Goal: Task Accomplishment & Management: Use online tool/utility

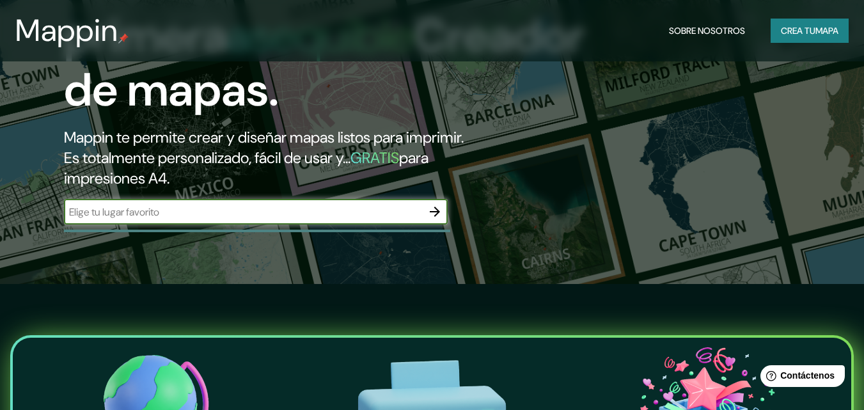
scroll to position [128, 0]
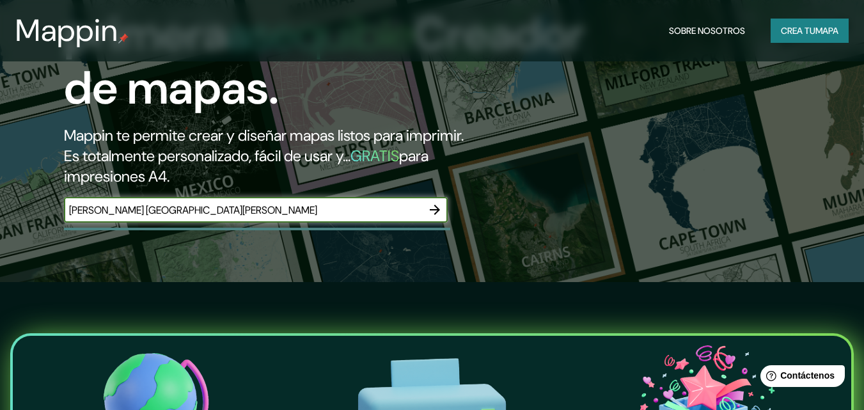
type input "[PERSON_NAME] [GEOGRAPHIC_DATA][PERSON_NAME]"
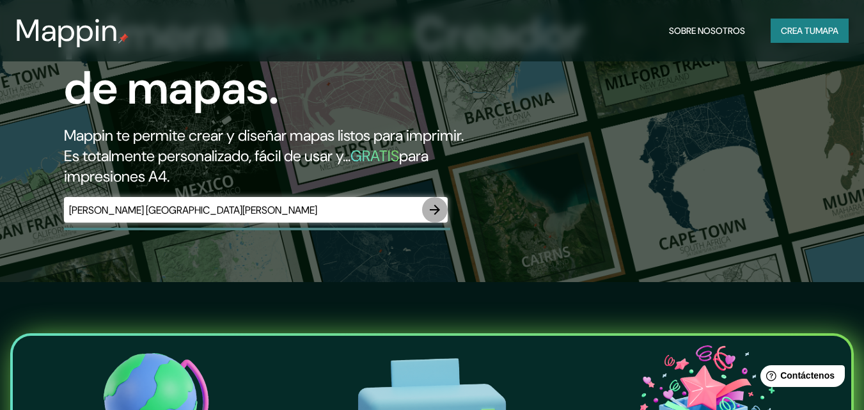
click at [443, 214] on button "button" at bounding box center [435, 210] width 26 height 26
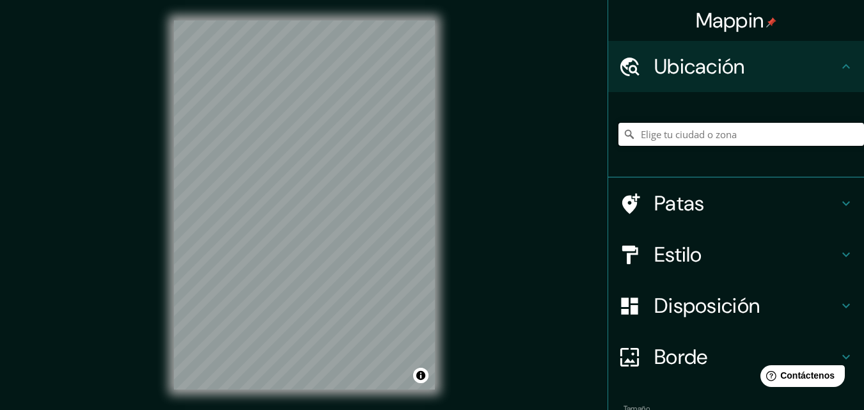
click at [670, 137] on input "Elige tu ciudad o zona" at bounding box center [742, 134] width 246 height 23
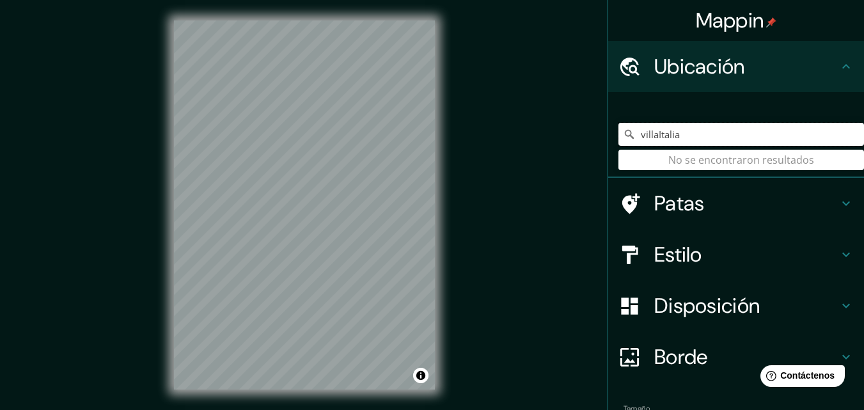
click at [679, 132] on input "villaItalia" at bounding box center [742, 134] width 246 height 23
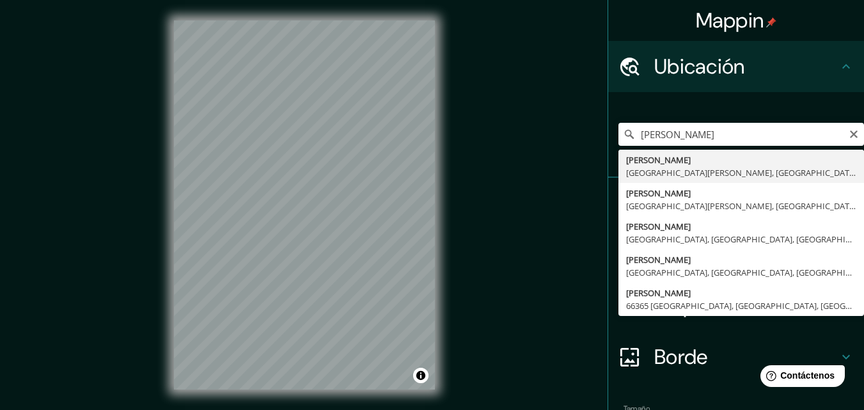
type input "[PERSON_NAME], [GEOGRAPHIC_DATA][PERSON_NAME], [GEOGRAPHIC_DATA]"
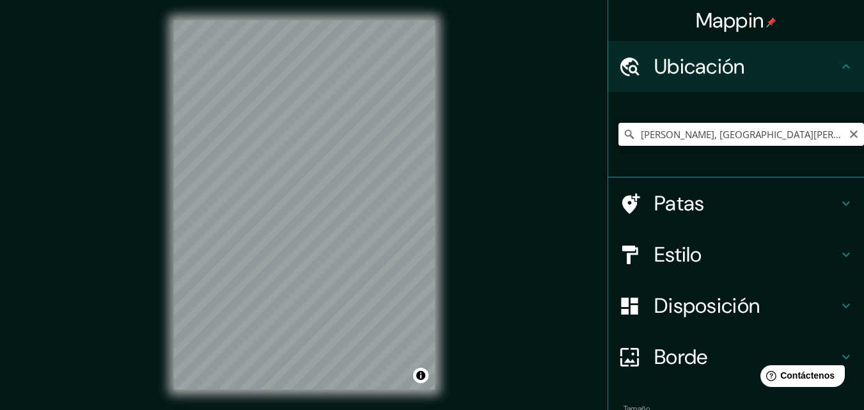
click at [812, 139] on input "[PERSON_NAME], [GEOGRAPHIC_DATA][PERSON_NAME], [GEOGRAPHIC_DATA]" at bounding box center [742, 134] width 246 height 23
click at [853, 131] on input "[PERSON_NAME], [GEOGRAPHIC_DATA][PERSON_NAME], [GEOGRAPHIC_DATA]" at bounding box center [742, 134] width 246 height 23
click at [834, 133] on input "[PERSON_NAME], [GEOGRAPHIC_DATA][PERSON_NAME], [GEOGRAPHIC_DATA]" at bounding box center [742, 134] width 246 height 23
click at [625, 136] on icon at bounding box center [629, 134] width 9 height 9
drag, startPoint x: 846, startPoint y: 140, endPoint x: 841, endPoint y: 143, distance: 6.6
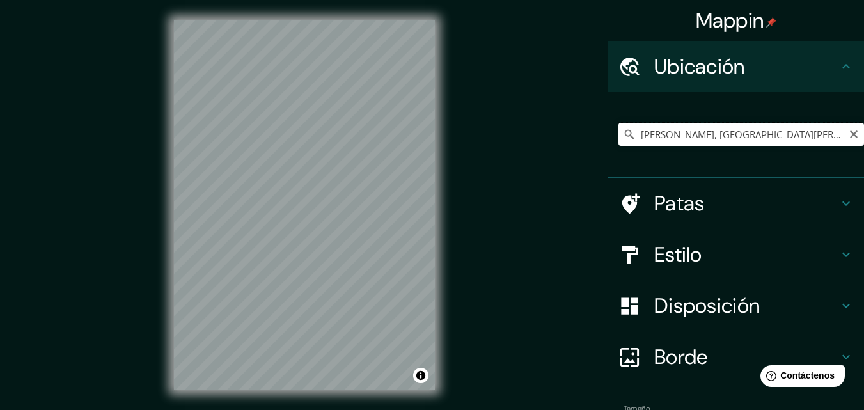
click at [846, 143] on input "[PERSON_NAME], [GEOGRAPHIC_DATA][PERSON_NAME], [GEOGRAPHIC_DATA]" at bounding box center [742, 134] width 246 height 23
click at [849, 129] on button "Claro" at bounding box center [854, 133] width 10 height 12
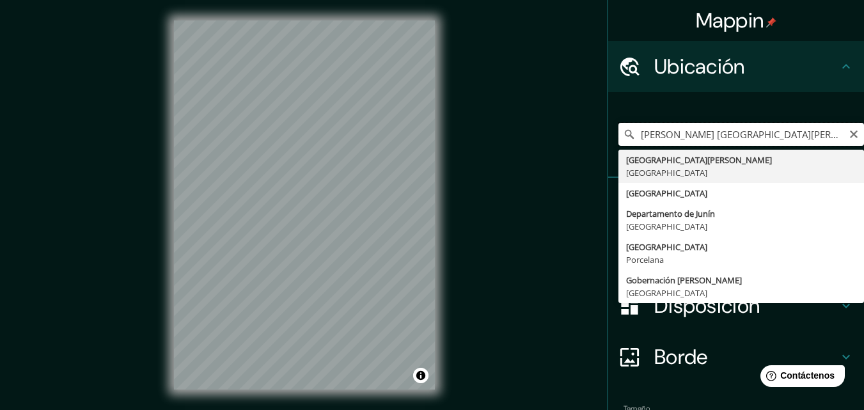
type input "[GEOGRAPHIC_DATA][PERSON_NAME], [GEOGRAPHIC_DATA]"
